Goal: Information Seeking & Learning: Find specific fact

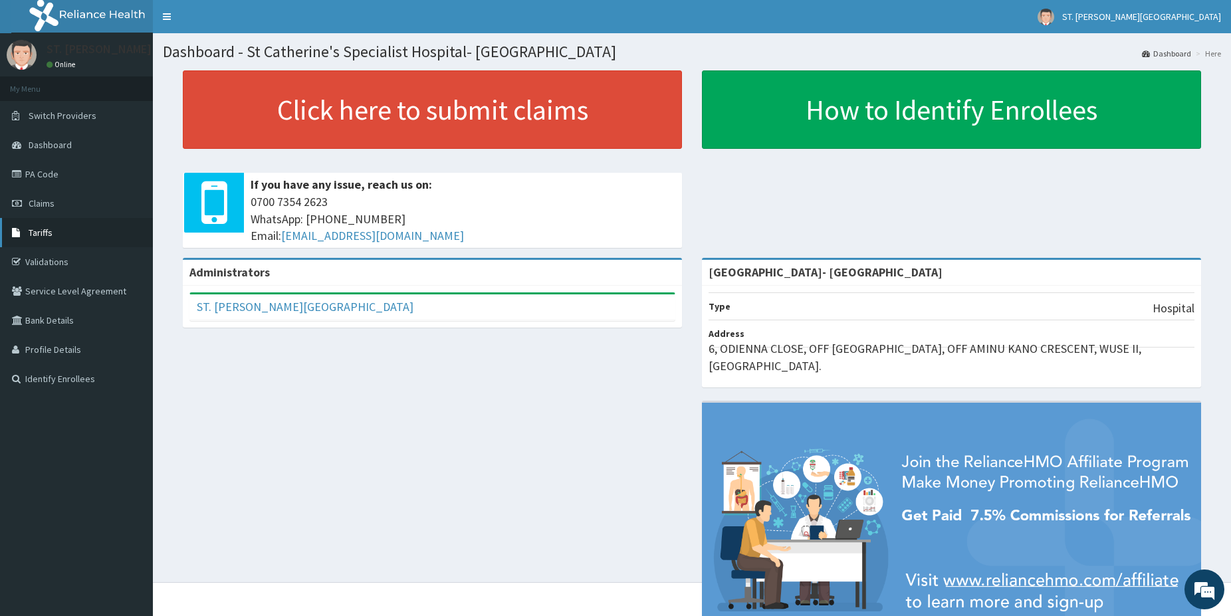
click at [80, 224] on link "Tariffs" at bounding box center [76, 232] width 153 height 29
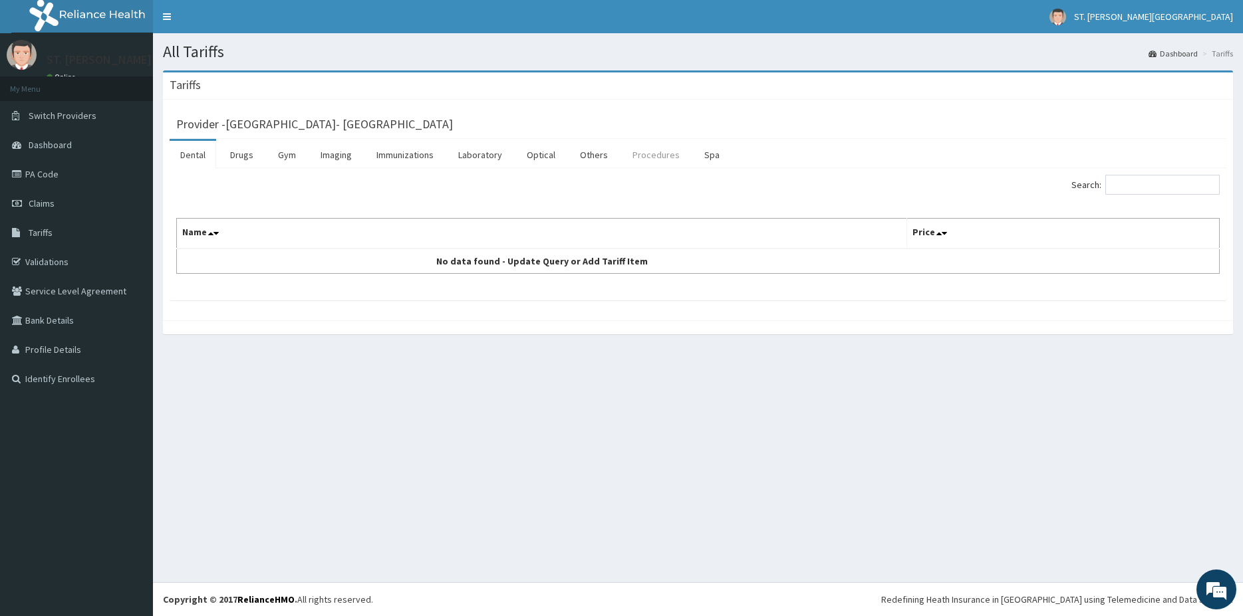
click at [656, 151] on link "Procedures" at bounding box center [656, 155] width 68 height 28
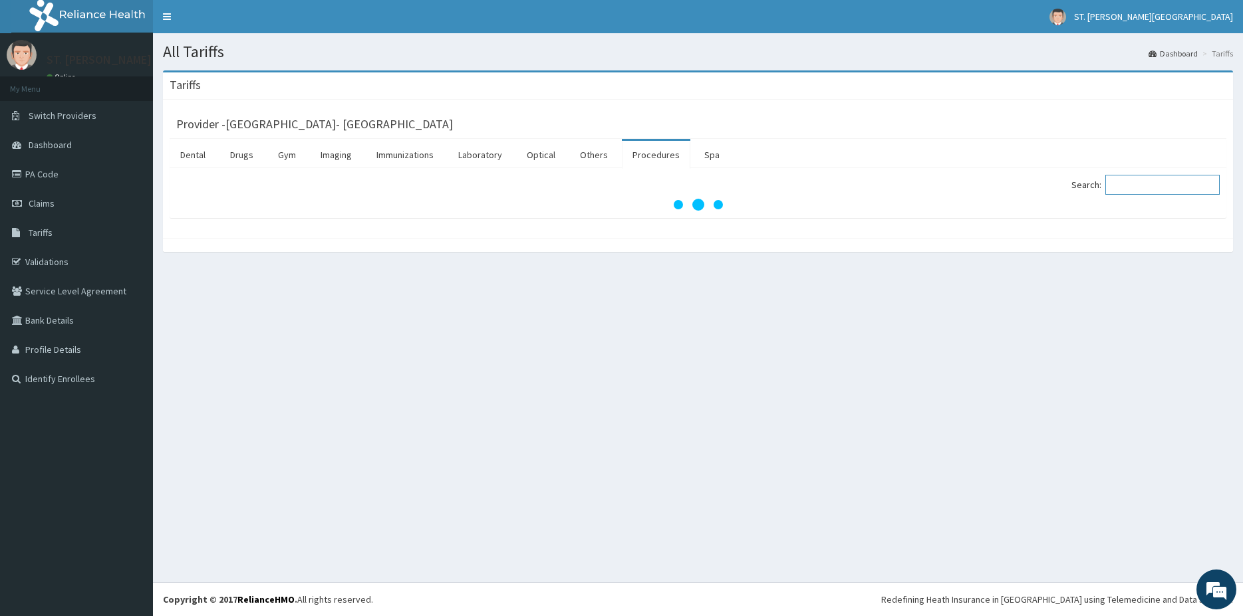
click at [1132, 188] on input "Search:" at bounding box center [1162, 185] width 114 height 20
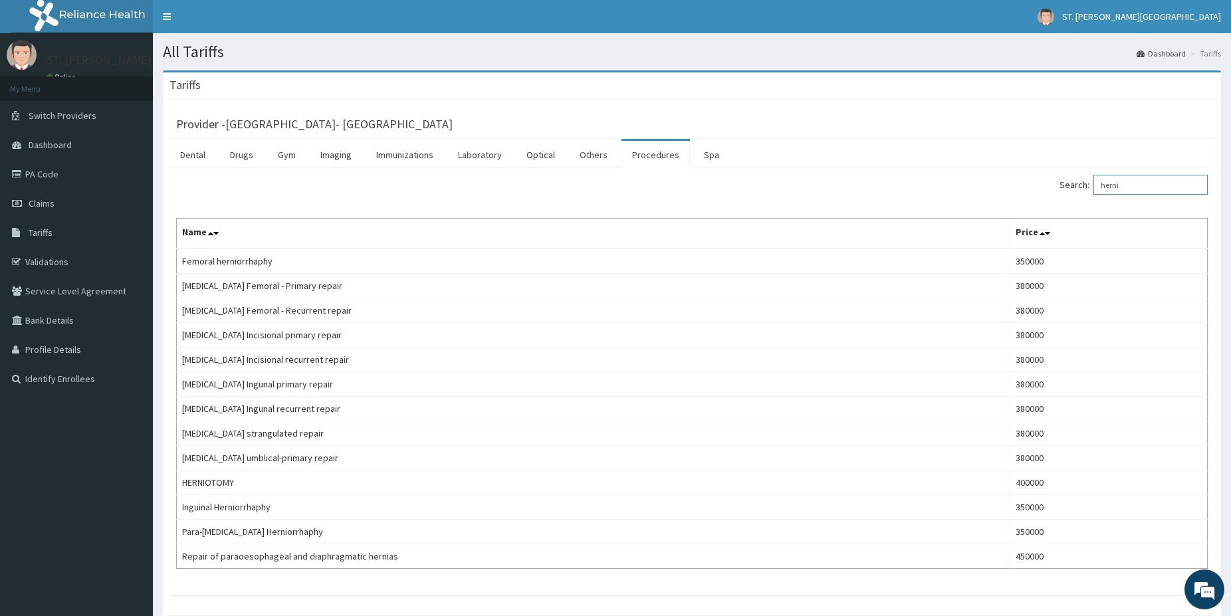
type input "herni"
click at [67, 174] on link "PA Code" at bounding box center [76, 174] width 153 height 29
